Goal: Transaction & Acquisition: Purchase product/service

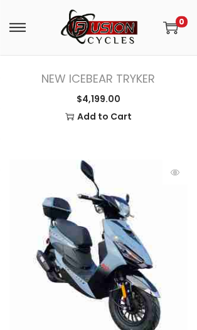
click at [13, 28] on span at bounding box center [17, 27] width 16 height 1
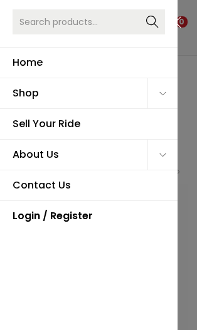
click at [149, 93] on span "Primary navigation" at bounding box center [162, 93] width 30 height 30
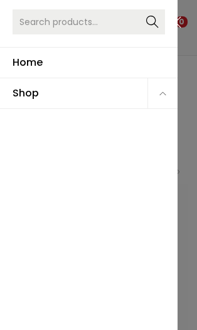
click at [33, 133] on link "ATVs" at bounding box center [61, 137] width 90 height 31
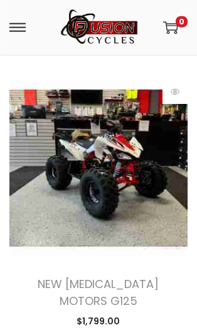
scroll to position [2350, 0]
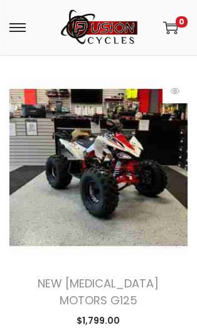
click at [71, 135] on img at bounding box center [98, 167] width 178 height 178
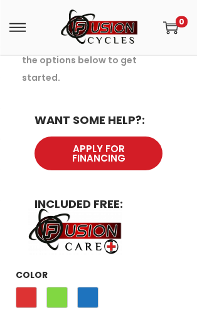
click at [87, 287] on span "Blue" at bounding box center [87, 297] width 21 height 21
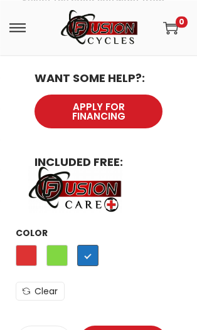
scroll to position [931, 0]
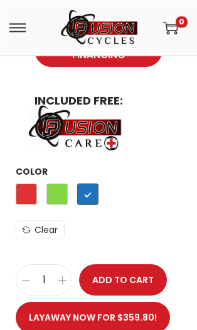
click at [138, 302] on link "Layaway now for $359.80!" at bounding box center [93, 317] width 154 height 31
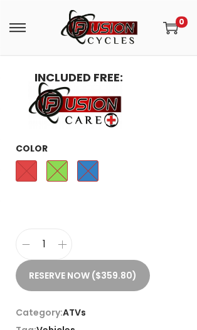
scroll to position [962, 0]
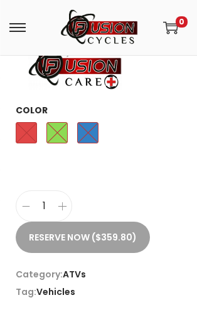
click at [136, 222] on button "Reserve Now ($359.80)" at bounding box center [83, 237] width 134 height 31
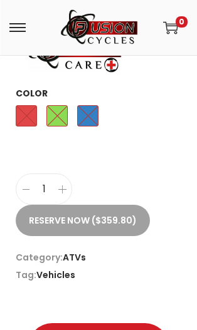
click at [98, 102] on div "[PERSON_NAME] Blue" at bounding box center [98, 119] width 165 height 34
click at [143, 205] on button "Reserve Now ($359.80)" at bounding box center [83, 220] width 134 height 31
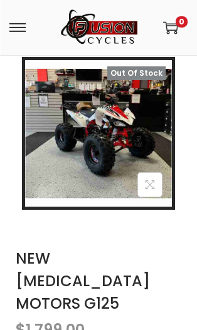
scroll to position [263, 0]
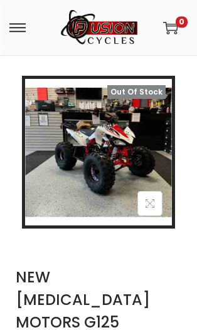
click at [18, 28] on span at bounding box center [17, 27] width 16 height 1
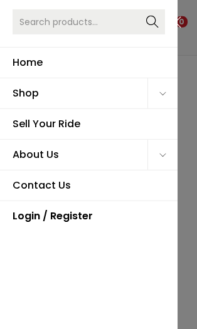
scroll to position [264, 0]
